Goal: Task Accomplishment & Management: Manage account settings

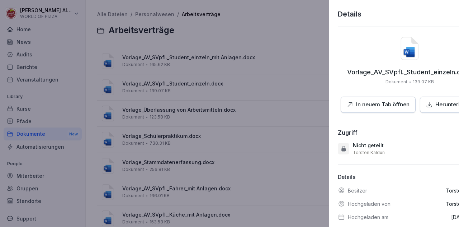
click at [239, 97] on div at bounding box center [229, 113] width 459 height 227
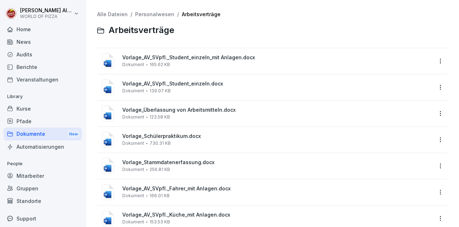
click at [22, 80] on div "Veranstaltungen" at bounding box center [43, 79] width 78 height 13
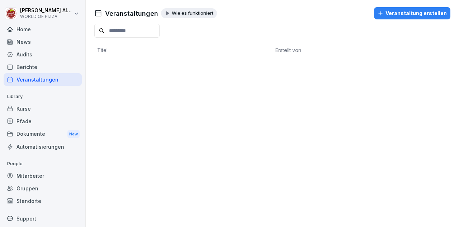
click at [25, 71] on div "Berichte" at bounding box center [43, 67] width 78 height 13
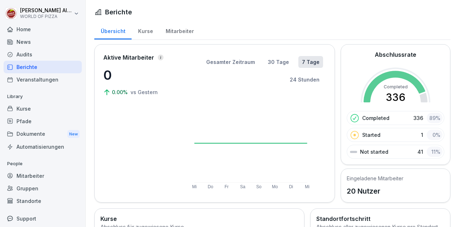
click at [24, 106] on div "Kurse" at bounding box center [43, 108] width 78 height 13
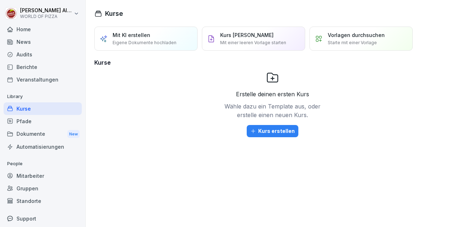
click at [23, 119] on div "Pfade" at bounding box center [43, 121] width 78 height 13
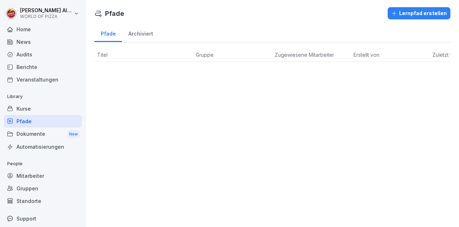
click at [24, 80] on div "Veranstaltungen" at bounding box center [43, 79] width 78 height 13
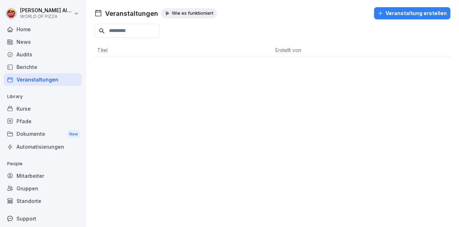
click at [24, 130] on div "Dokumente New" at bounding box center [43, 133] width 78 height 13
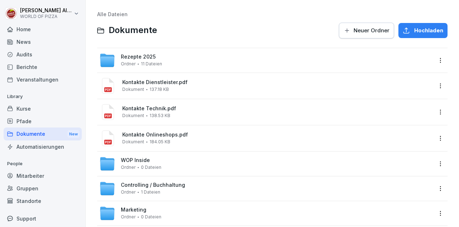
click at [121, 173] on div "WOP Inside Ordner 0 Dateien" at bounding box center [272, 163] width 351 height 24
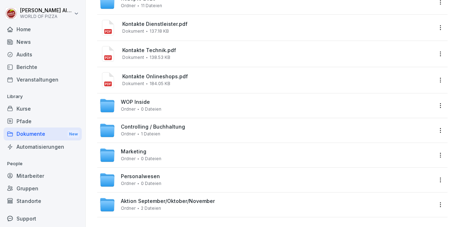
scroll to position [65, 0]
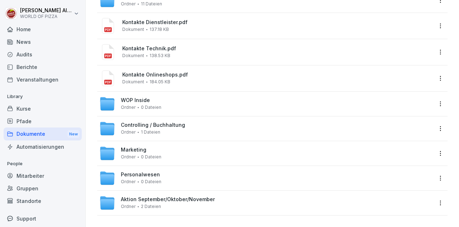
click at [151, 179] on span "0 Dateien" at bounding box center [151, 181] width 20 height 5
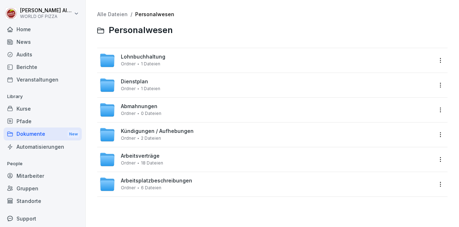
click at [28, 63] on div "Berichte" at bounding box center [43, 67] width 78 height 13
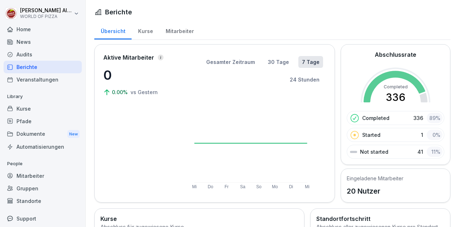
click at [28, 63] on div "Berichte" at bounding box center [43, 67] width 78 height 13
click at [39, 85] on div "Veranstaltungen" at bounding box center [43, 79] width 78 height 13
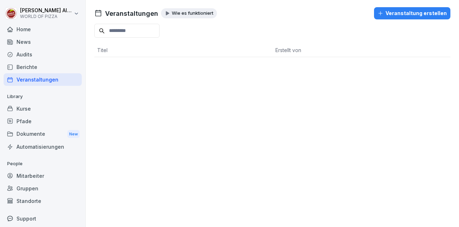
click at [34, 64] on div "Berichte" at bounding box center [43, 67] width 78 height 13
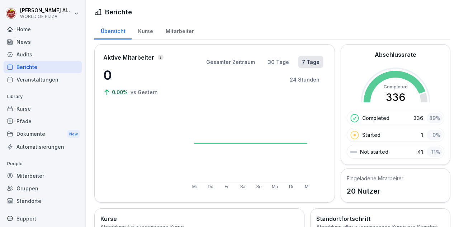
click at [23, 105] on div "Kurse" at bounding box center [43, 108] width 78 height 13
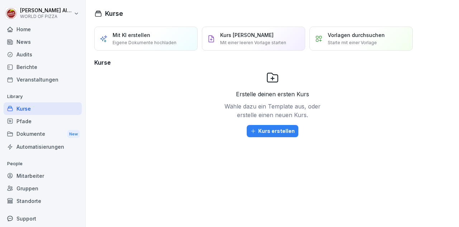
click at [42, 172] on div "Mitarbeiter" at bounding box center [43, 175] width 78 height 13
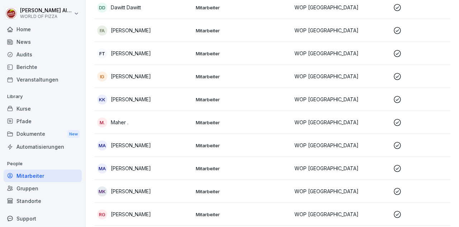
scroll to position [330, 0]
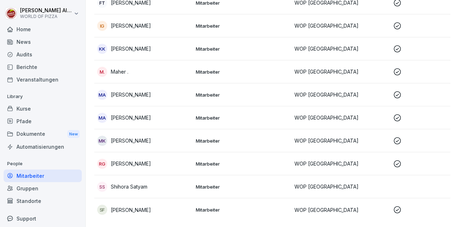
click at [129, 183] on p "Shihora Satyam" at bounding box center [129, 187] width 37 height 8
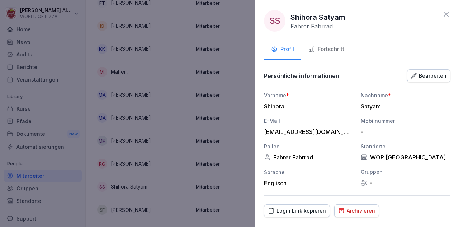
scroll to position [24, 0]
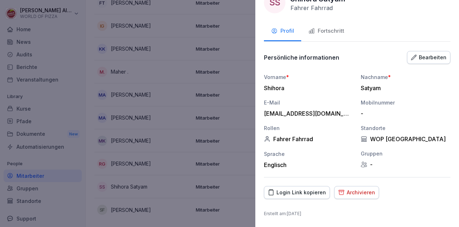
click at [422, 55] on button "Bearbeiten" at bounding box center [428, 57] width 43 height 13
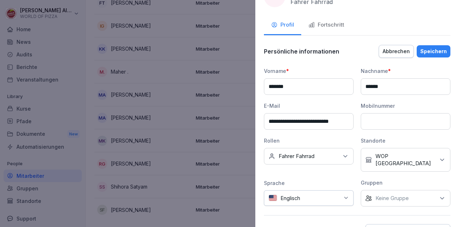
click at [305, 120] on input "**********" at bounding box center [309, 121] width 90 height 17
click at [329, 122] on input "**********" at bounding box center [309, 121] width 90 height 17
click at [343, 122] on input "**********" at bounding box center [309, 121] width 90 height 17
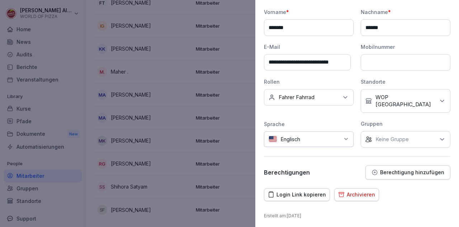
scroll to position [0, 0]
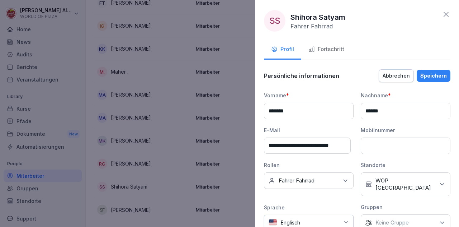
type input "**********"
click at [430, 76] on div "Speichern" at bounding box center [433, 76] width 27 height 8
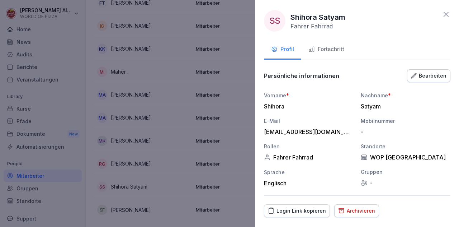
scroll to position [24, 0]
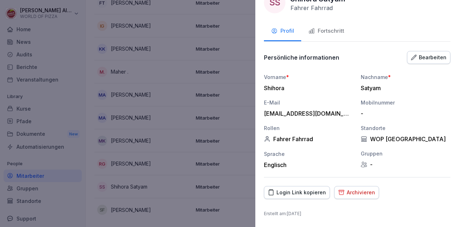
click at [287, 196] on div "Login Link kopieren" at bounding box center [297, 192] width 58 height 8
